Goal: Find contact information: Find contact information

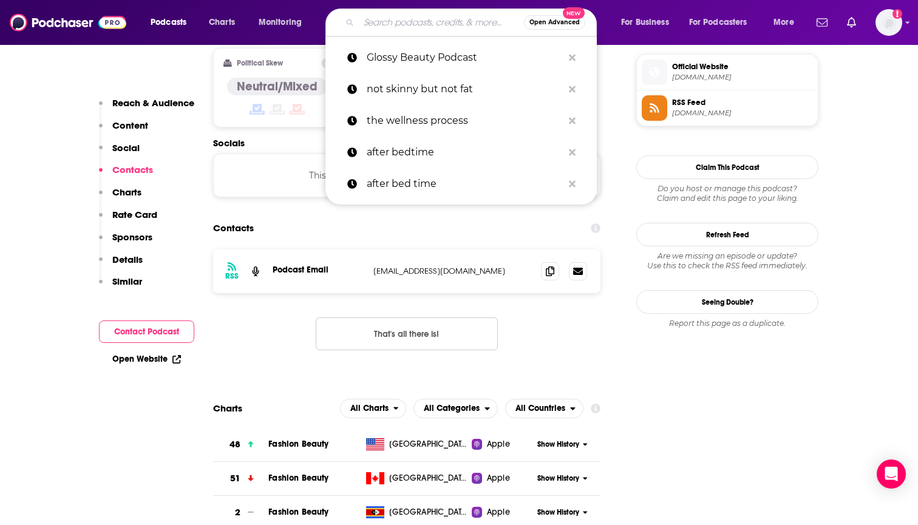
click at [389, 21] on input "Search podcasts, credits, & more..." at bounding box center [441, 22] width 165 height 19
paste input "All Episodes of Huberman Lab"
type input "All Episodes of Huberman Lab"
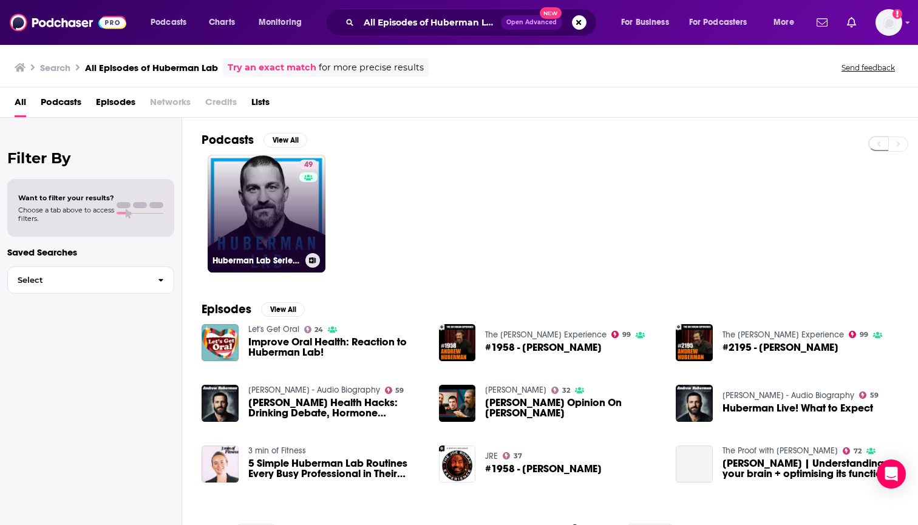
click at [271, 194] on link "49 Huberman Lab Series (TLDR Network)" at bounding box center [267, 214] width 118 height 118
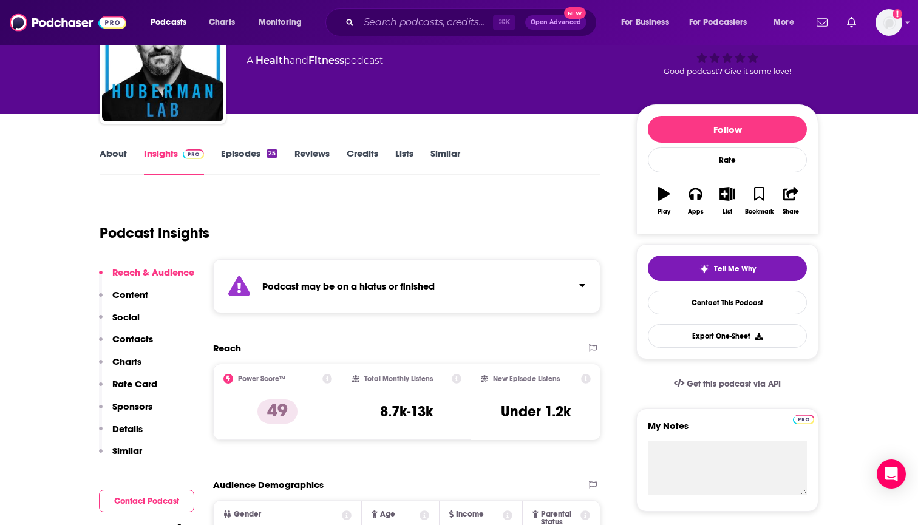
scroll to position [236, 0]
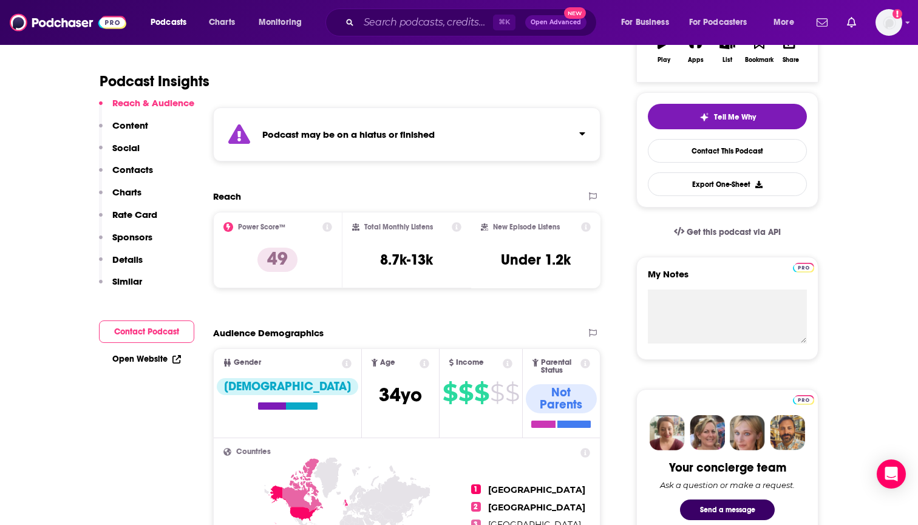
click at [135, 169] on p "Contacts" at bounding box center [132, 170] width 41 height 12
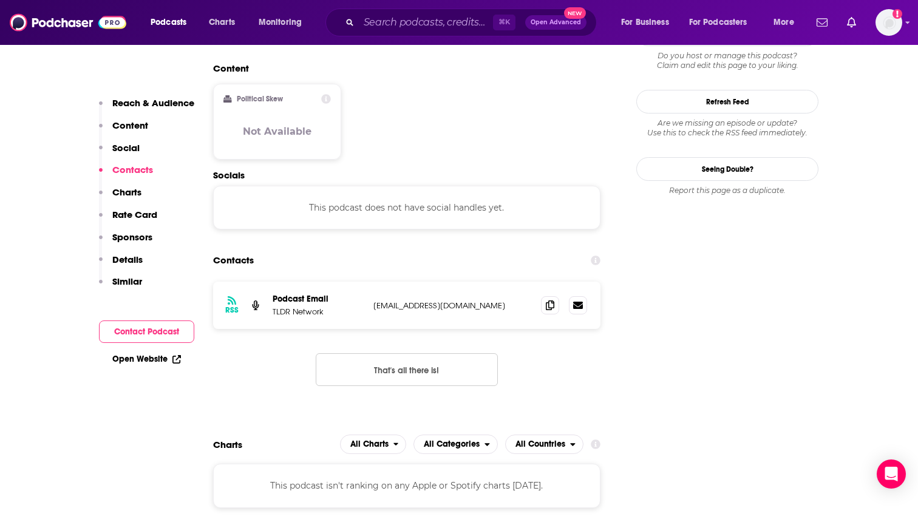
scroll to position [1035, 0]
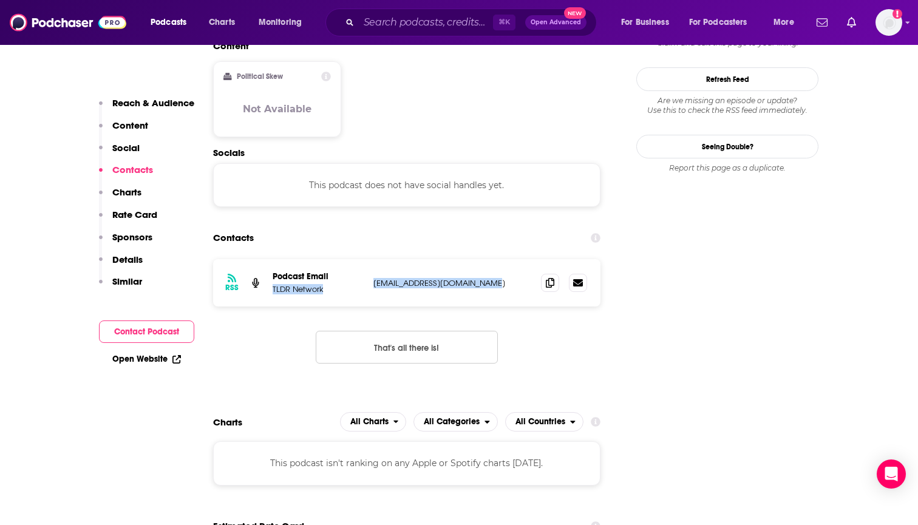
copy div "TLDR Network [EMAIL_ADDRESS][DOMAIN_NAME]"
drag, startPoint x: 491, startPoint y: 223, endPoint x: 367, endPoint y: 223, distance: 123.3
click at [367, 259] on div "RSS Podcast Email TLDR Network [EMAIL_ADDRESS][DOMAIN_NAME] [DOMAIN_NAME][EMAIL…" at bounding box center [406, 282] width 387 height 47
